Goal: Task Accomplishment & Management: Manage account settings

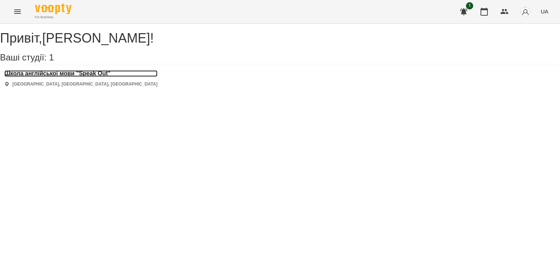
click at [113, 77] on h3 "Школа англійської мови "Speak Out"" at bounding box center [80, 73] width 153 height 7
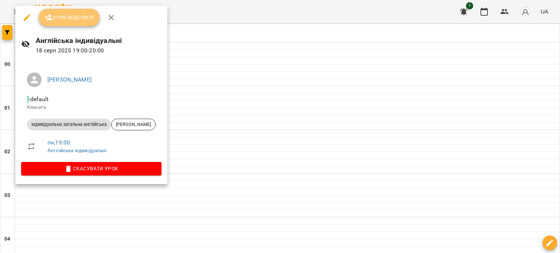
click at [68, 16] on span "Урок відбувся" at bounding box center [69, 17] width 50 height 9
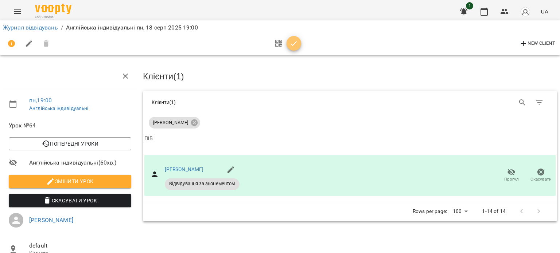
click at [294, 46] on icon "button" at bounding box center [293, 43] width 9 height 9
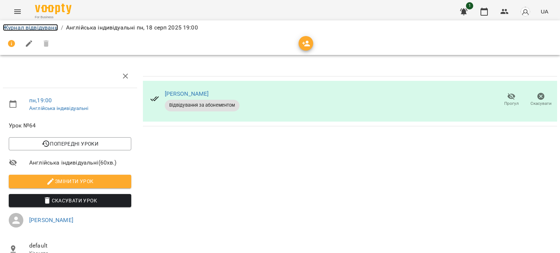
click at [46, 27] on link "Журнал відвідувань" at bounding box center [30, 27] width 55 height 7
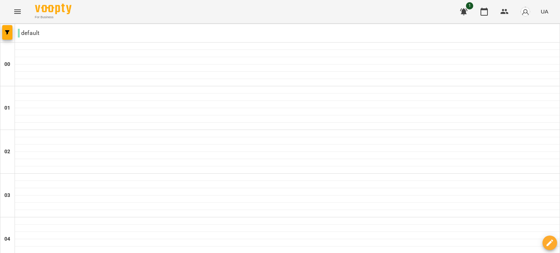
scroll to position [696, 0]
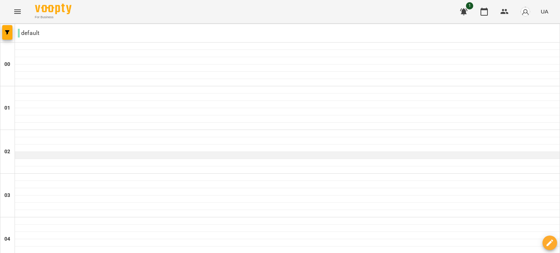
scroll to position [843, 0]
